Goal: Obtain resource: Obtain resource

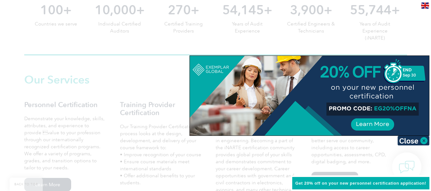
scroll to position [414, 0]
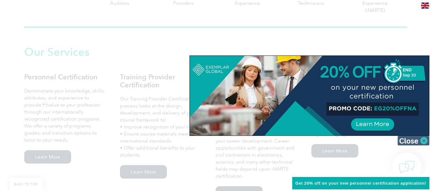
click at [425, 139] on img at bounding box center [414, 141] width 32 height 10
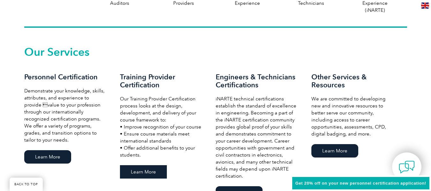
click at [145, 173] on link "Learn More" at bounding box center [143, 171] width 47 height 13
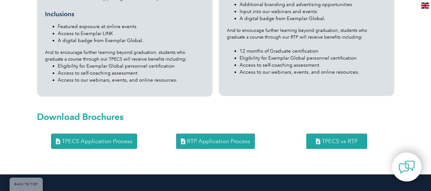
scroll to position [805, 0]
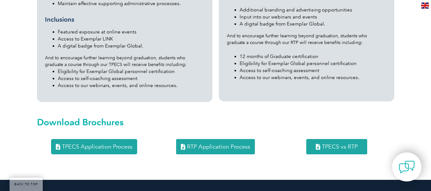
click at [191, 109] on div "Download Brochures" at bounding box center [216, 121] width 358 height 24
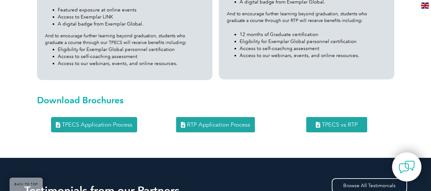
scroll to position [831, 0]
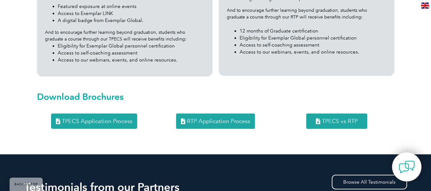
click at [65, 118] on span "TPECS Application Process" at bounding box center [97, 121] width 71 height 6
click at [213, 118] on span "RTP Application Process" at bounding box center [218, 121] width 63 height 6
